Goal: Contribute content: Contribute content

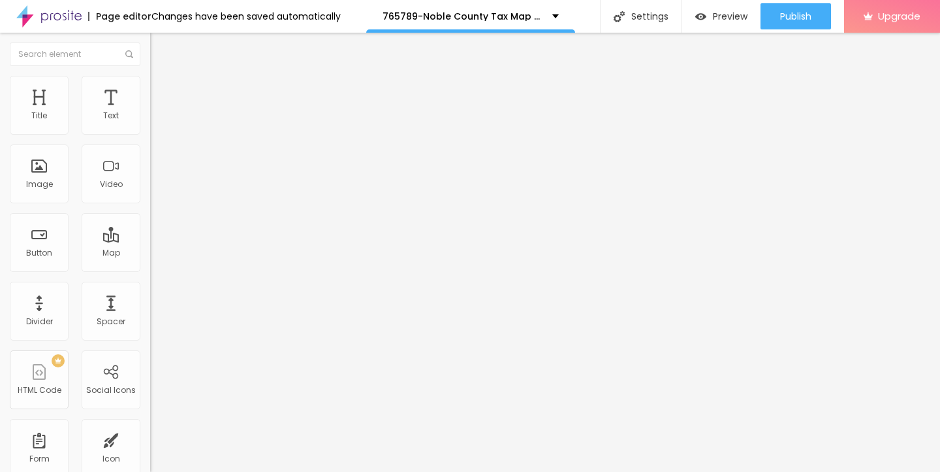
click at [150, 112] on span "Add image" at bounding box center [177, 106] width 54 height 11
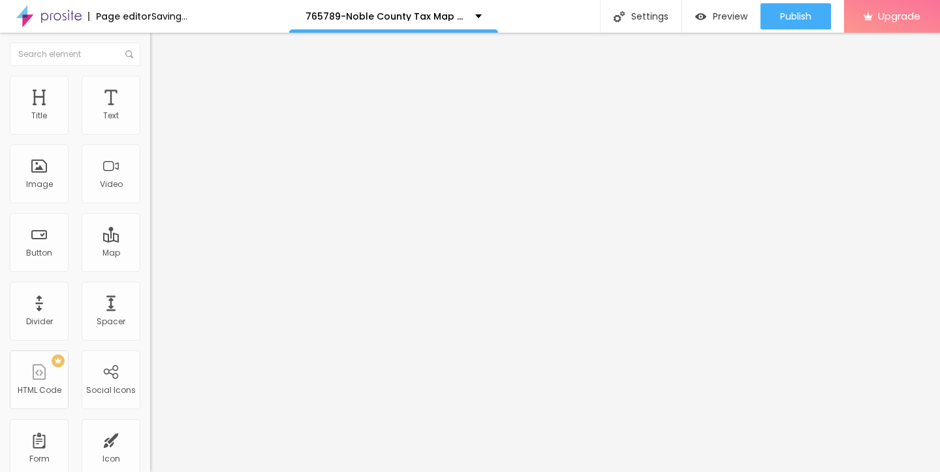
click at [150, 77] on img at bounding box center [156, 82] width 12 height 12
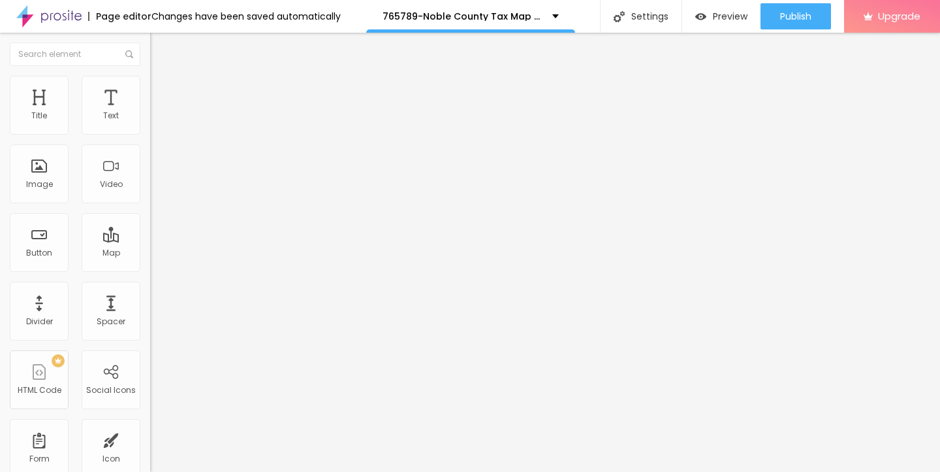
type input "85"
type input "75"
type input "60"
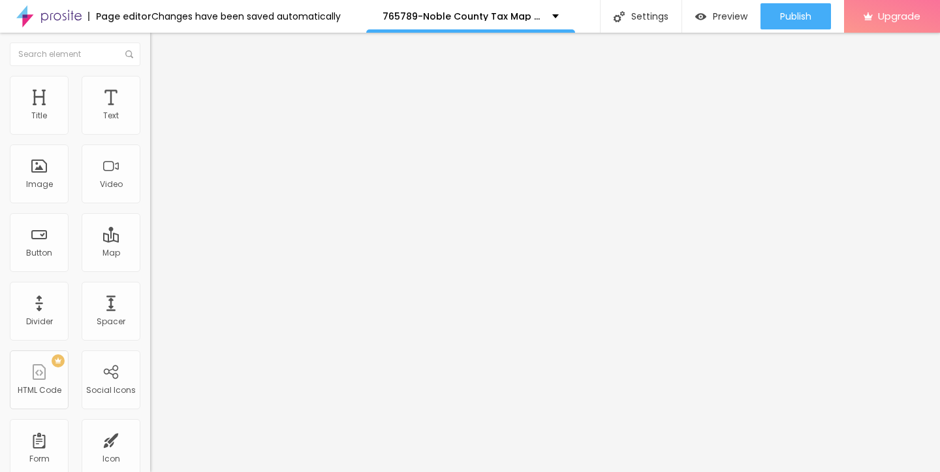
type input "60"
type input "45"
type input "30"
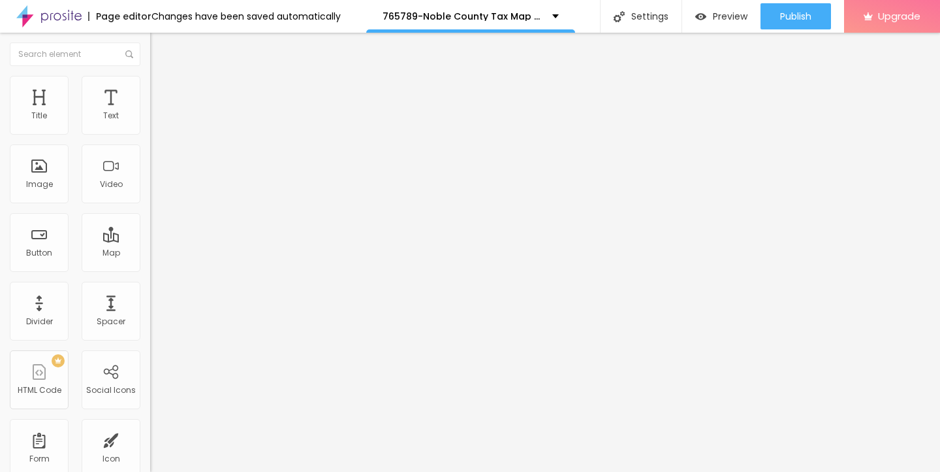
type input "25"
type input "15"
type input "10"
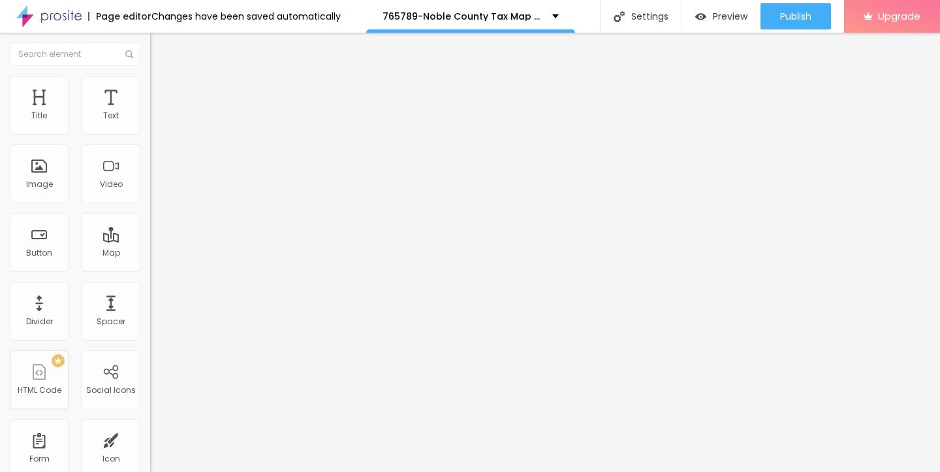
drag, startPoint x: 136, startPoint y: 142, endPoint x: 0, endPoint y: 140, distance: 135.8
type input "10"
click at [150, 134] on input "range" at bounding box center [192, 128] width 84 height 10
click at [160, 48] on img "button" at bounding box center [165, 47] width 10 height 10
click at [150, 125] on button "button" at bounding box center [159, 119] width 18 height 14
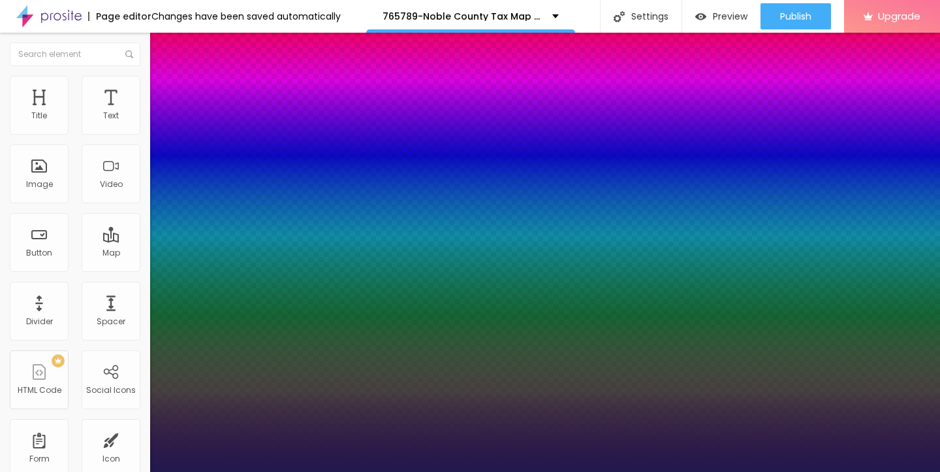
type input "1"
type input "16"
type input "1"
type input "17"
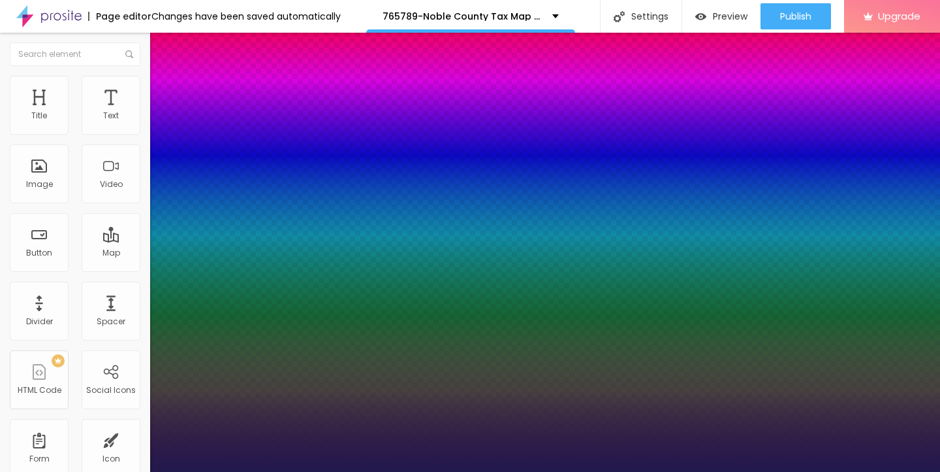
type input "1"
type input "18"
type input "1"
type input "19"
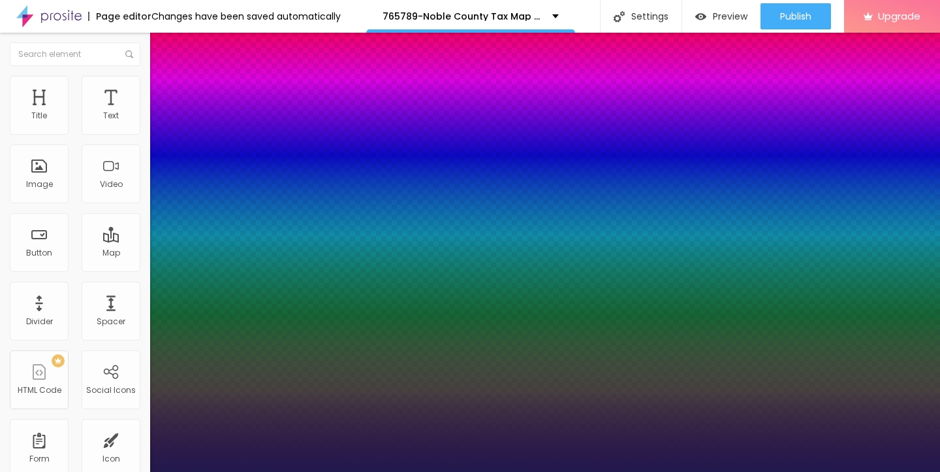
type input "19"
type input "1"
type input "20"
type input "1"
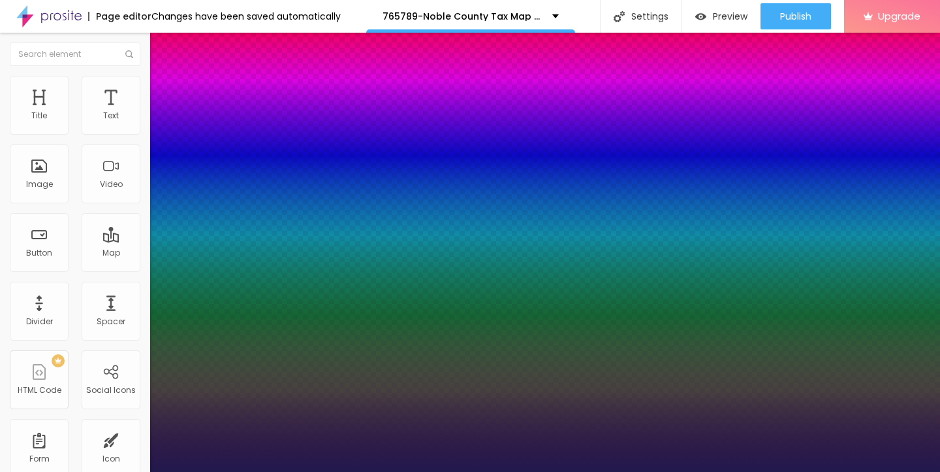
type input "21"
type input "1"
type input "22"
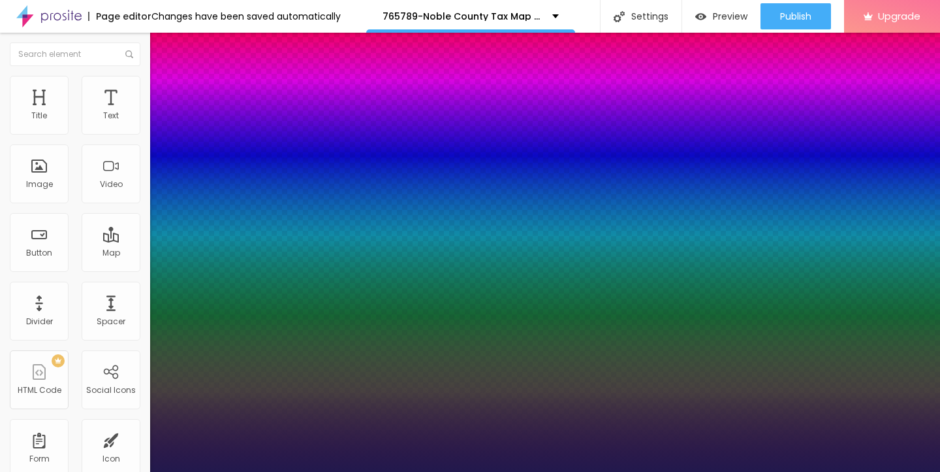
type input "1"
type input "23"
type input "1"
type input "24"
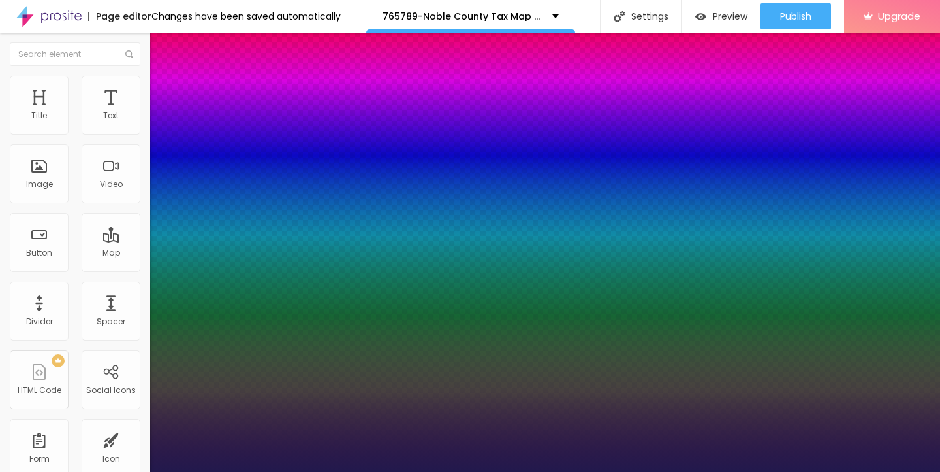
type input "24"
type input "1"
type input "25"
type input "1"
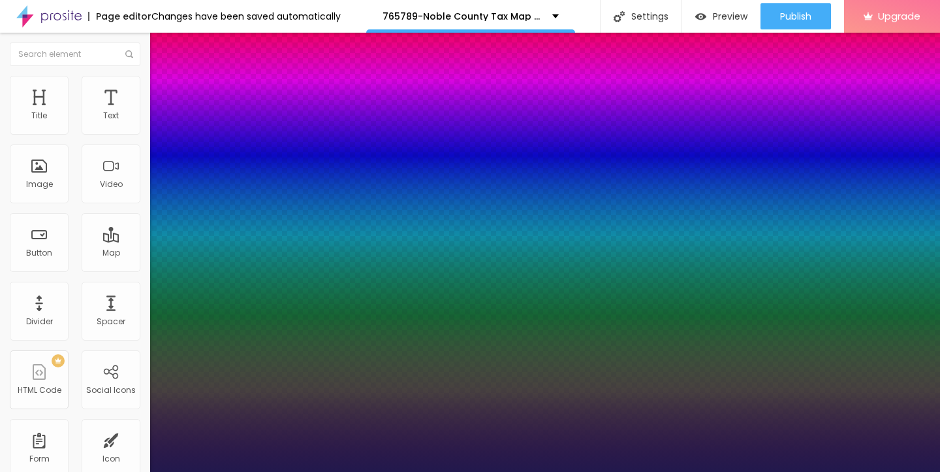
drag, startPoint x: 175, startPoint y: 221, endPoint x: 186, endPoint y: 221, distance: 11.1
type input "25"
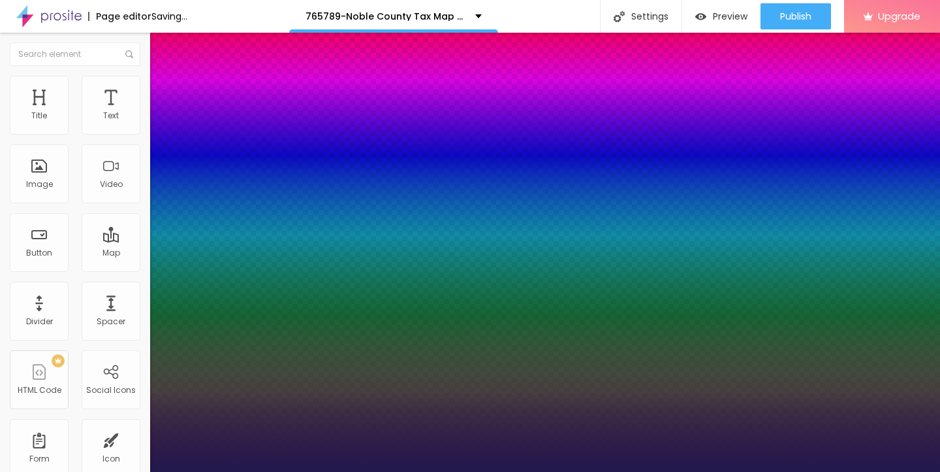
type input "1"
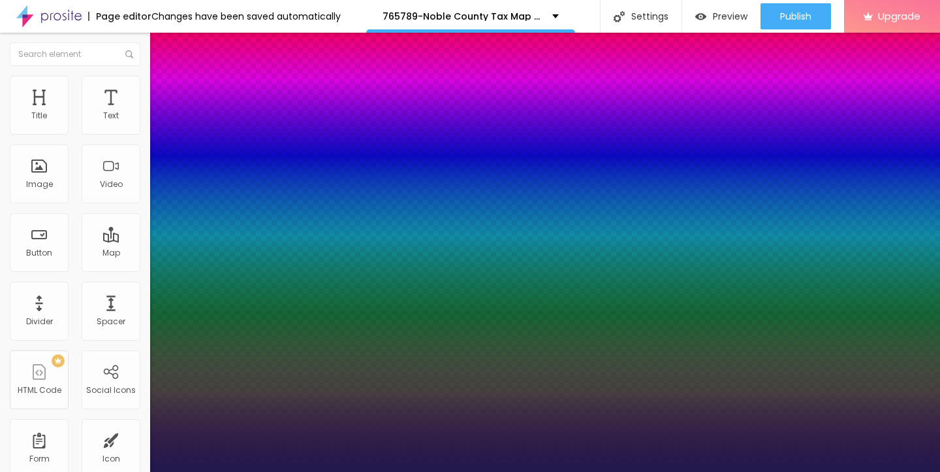
click at [46, 471] on div at bounding box center [470, 472] width 940 height 0
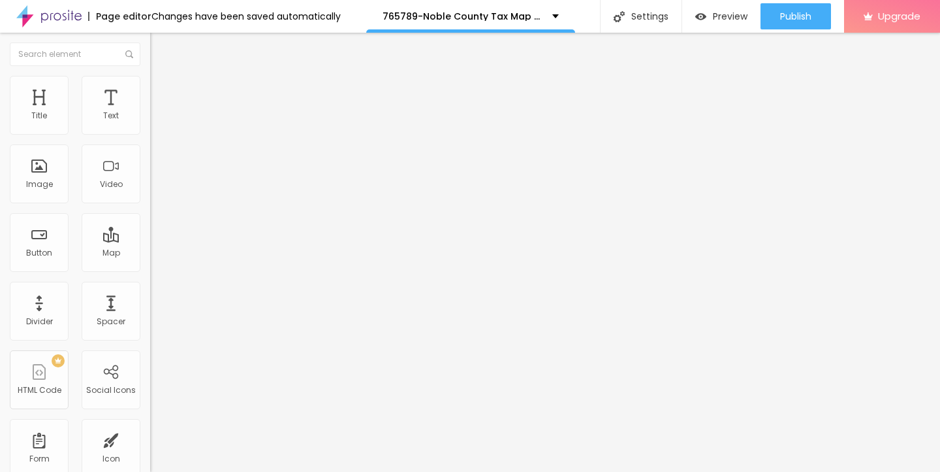
click at [160, 48] on img "button" at bounding box center [165, 47] width 10 height 10
drag, startPoint x: 67, startPoint y: 150, endPoint x: 3, endPoint y: 148, distance: 64.7
click at [150, 148] on div "Text Click me Align Size Default Small Default Big Link URL https:// Open in ne…" at bounding box center [225, 197] width 150 height 190
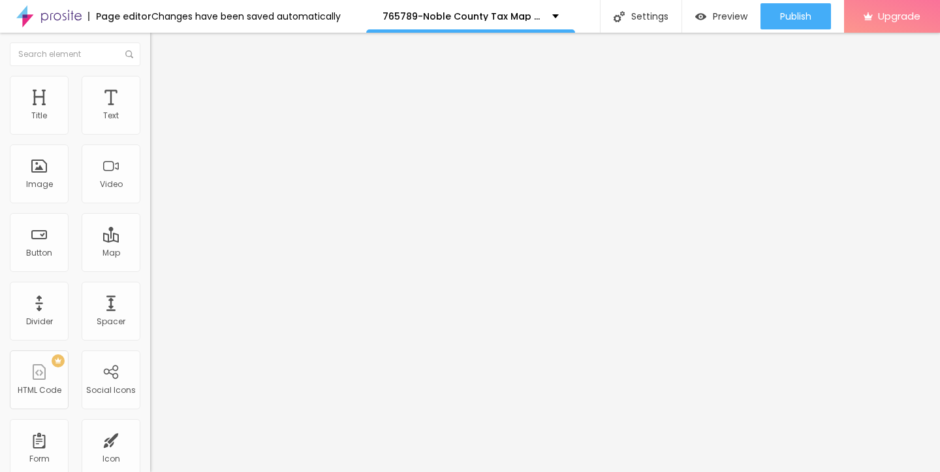
paste input "→ VIEW DOCUMENT HERE"
type input "→ VIEW DOCUMENT HERE"
click at [150, 85] on li "Style" at bounding box center [225, 82] width 150 height 13
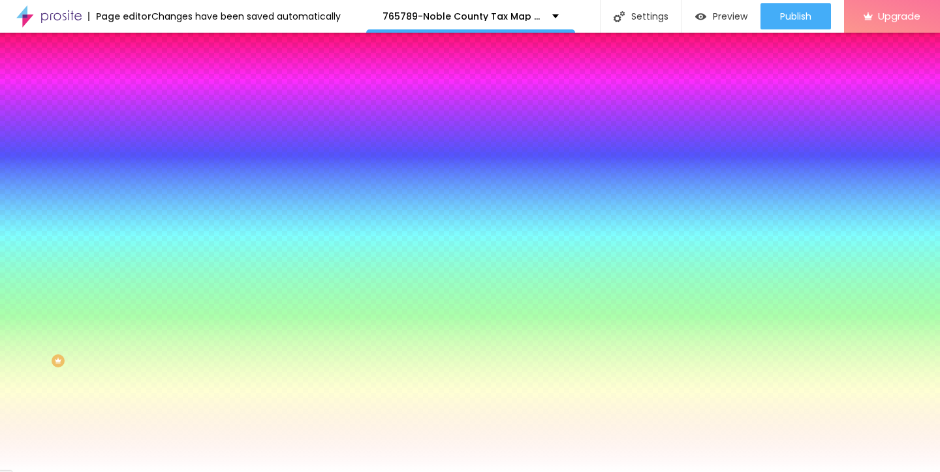
click at [150, 160] on button "button" at bounding box center [159, 167] width 18 height 14
type input "17"
type input "18"
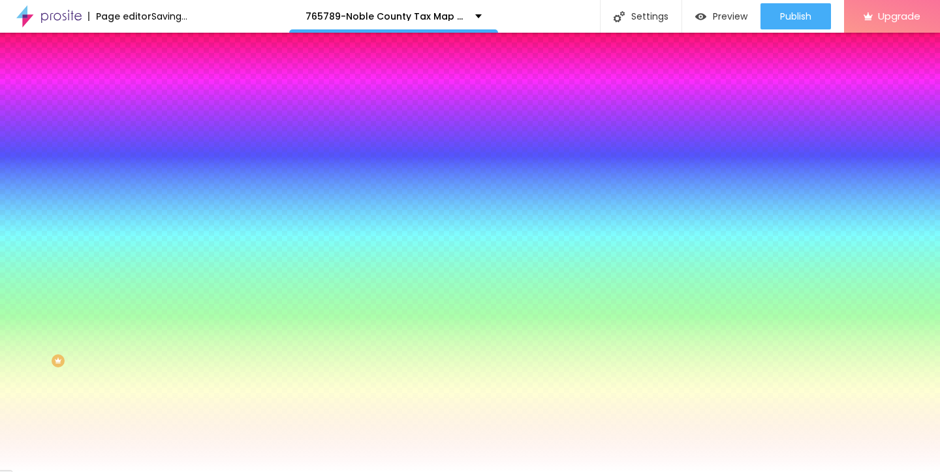
type input "19"
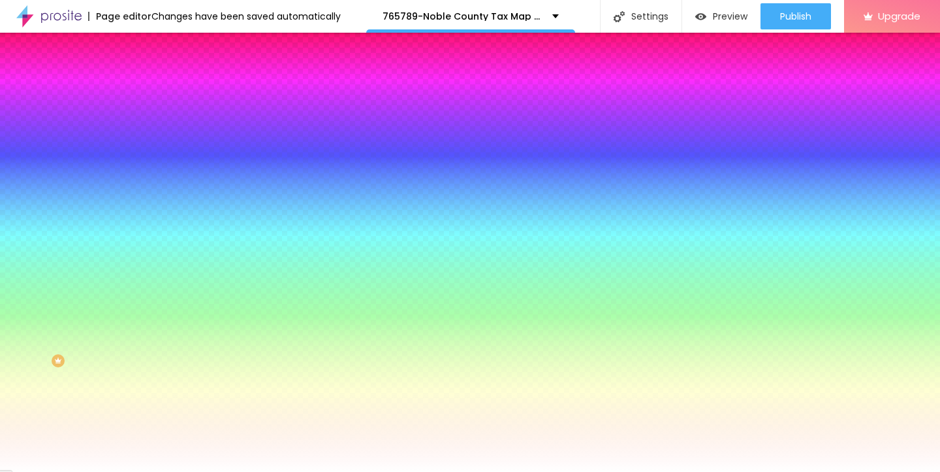
type input "20"
type input "21"
type input "22"
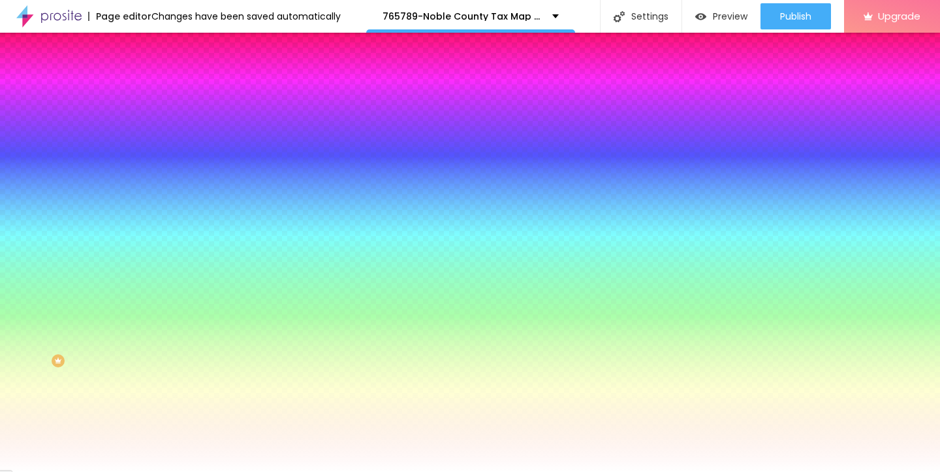
type input "22"
drag, startPoint x: 199, startPoint y: 251, endPoint x: 223, endPoint y: 250, distance: 24.2
type input "22"
click at [494, 471] on div at bounding box center [470, 472] width 940 height 0
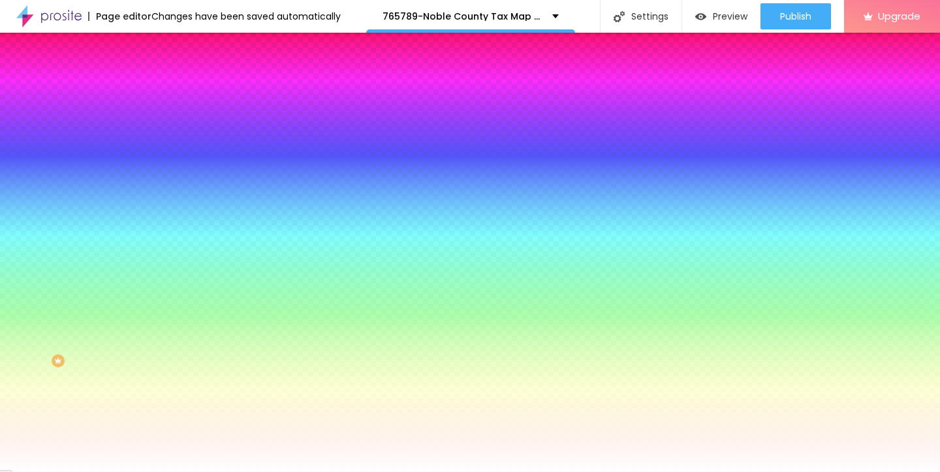
click at [150, 76] on li "Content" at bounding box center [225, 69] width 150 height 13
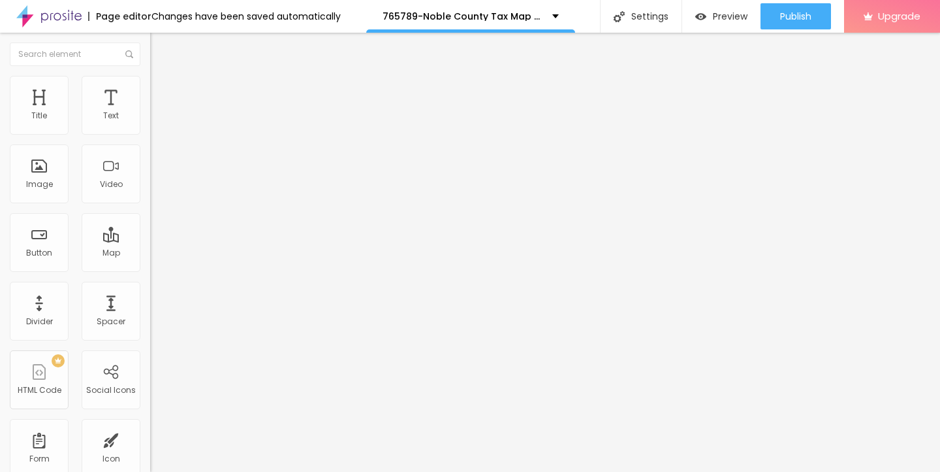
drag, startPoint x: 63, startPoint y: 272, endPoint x: 0, endPoint y: 272, distance: 62.7
click at [150, 272] on div "Text → VIEW DOCUMENT HERE Align Size Default Small Default Big Link URL https:/…" at bounding box center [225, 197] width 150 height 190
paste input "[DOMAIN_NAME]"
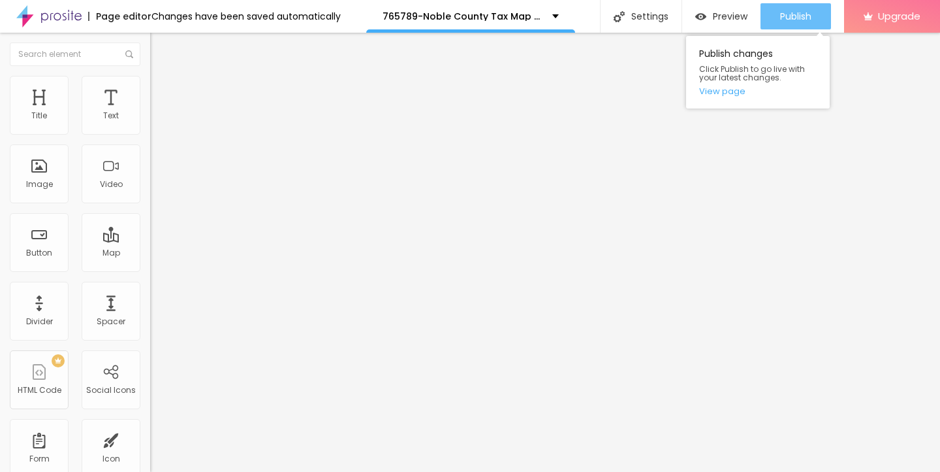
type input "[URL][DOMAIN_NAME]"
click at [782, 22] on span "Publish" at bounding box center [795, 16] width 31 height 10
